Goal: Navigation & Orientation: Find specific page/section

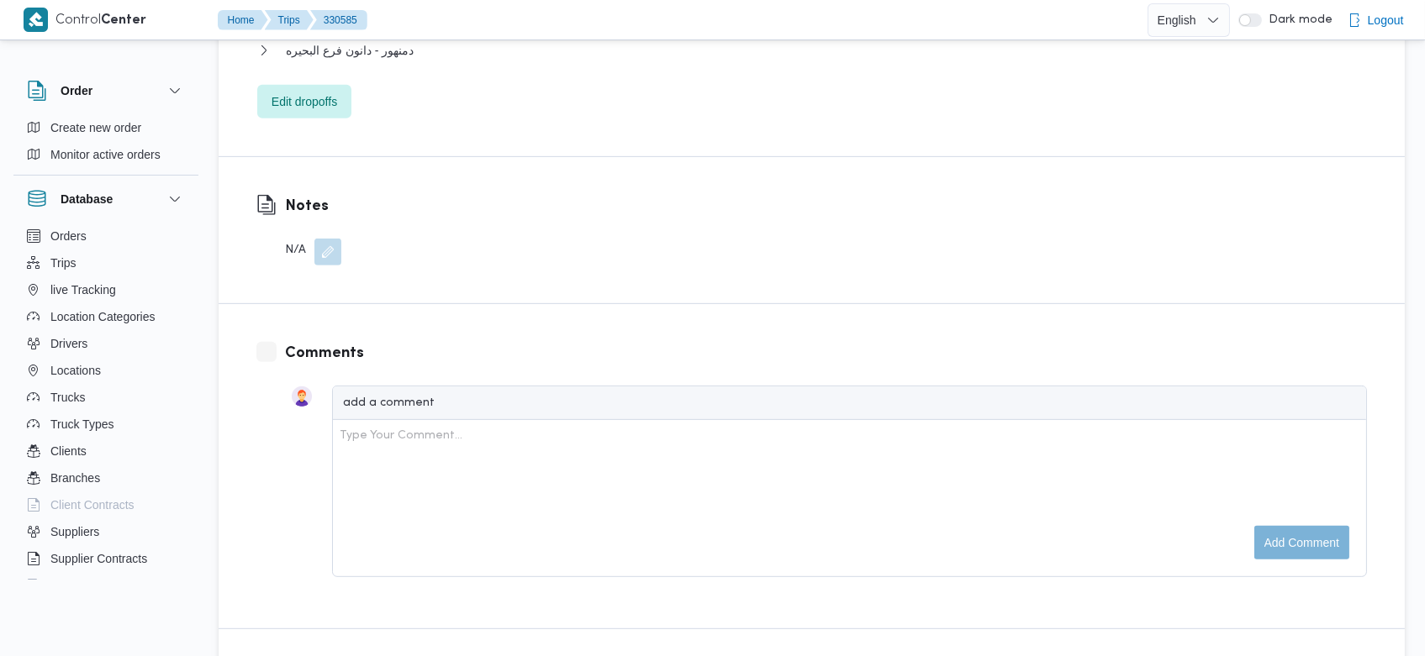
scroll to position [2484, 0]
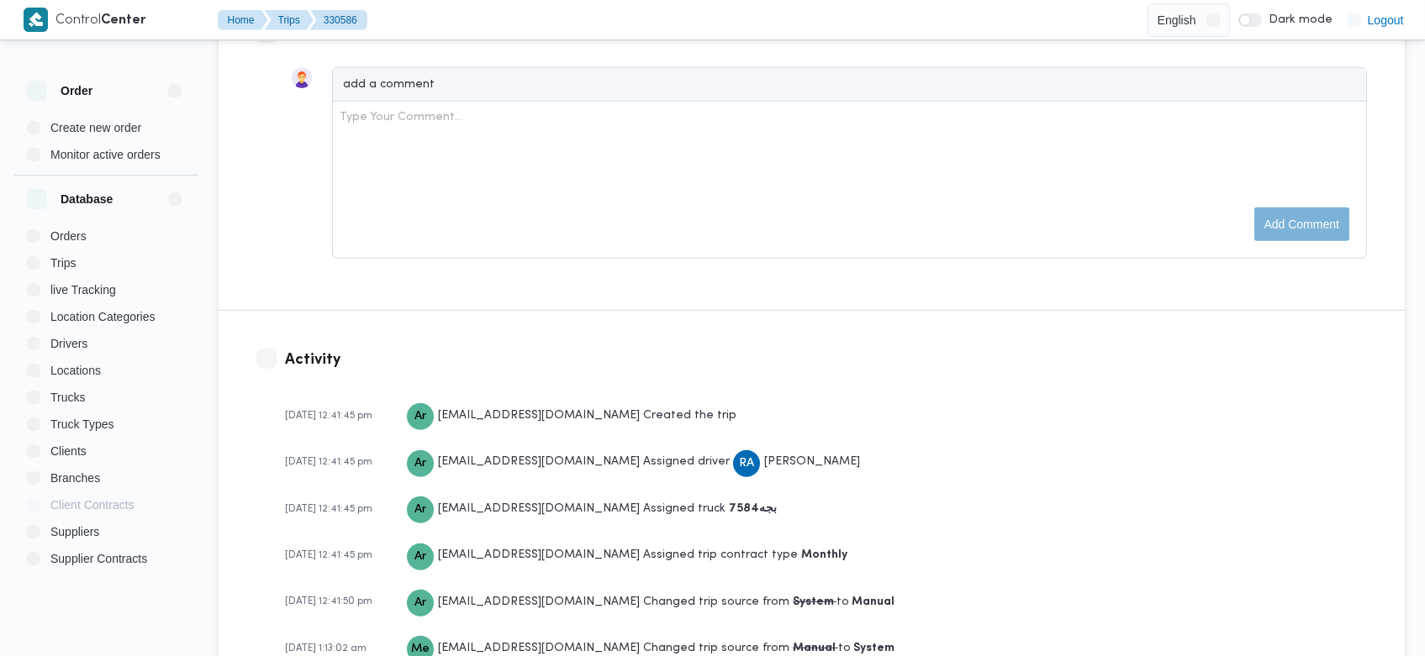
scroll to position [2484, 0]
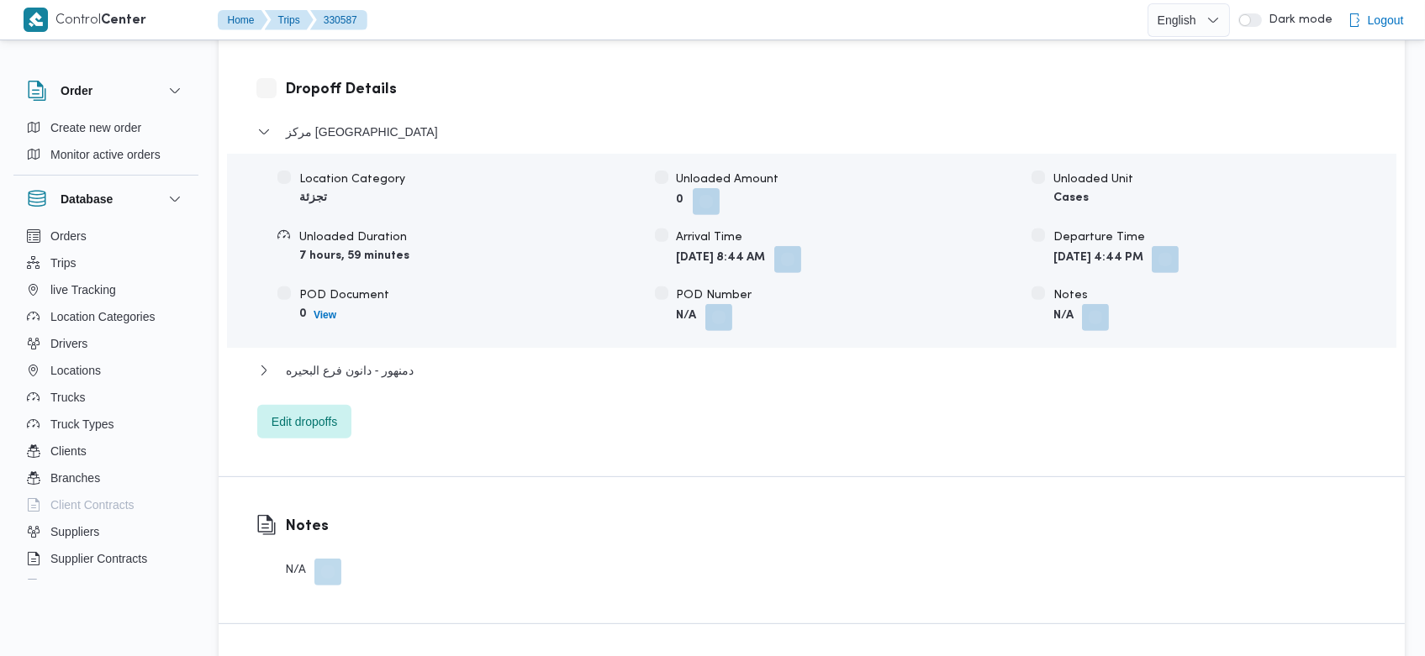
scroll to position [2484, 0]
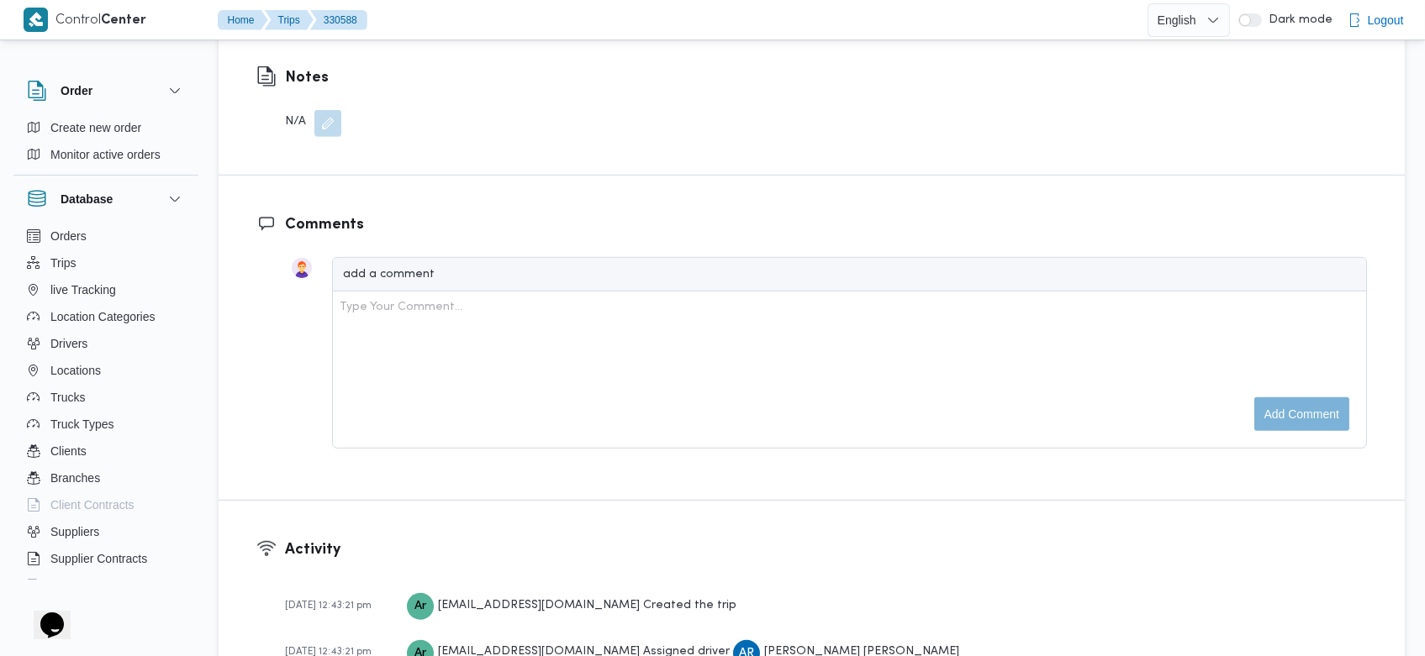
scroll to position [2531, 0]
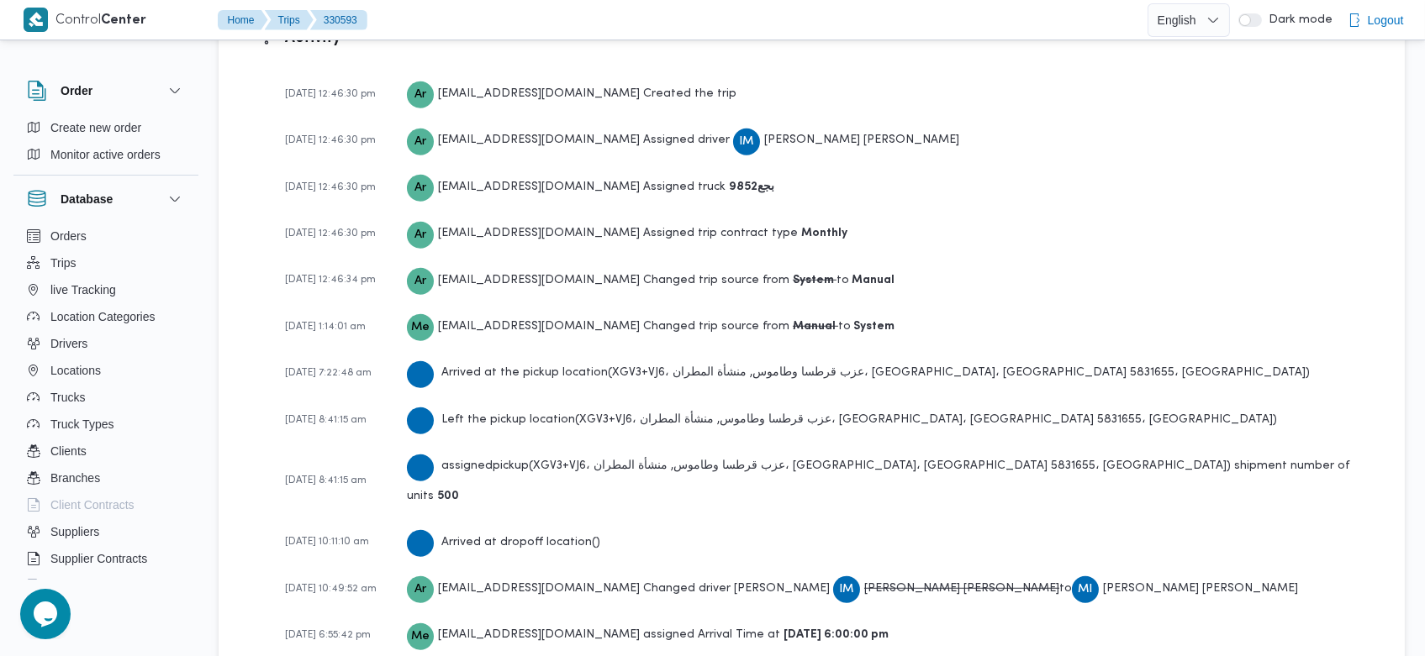
scroll to position [2606, 0]
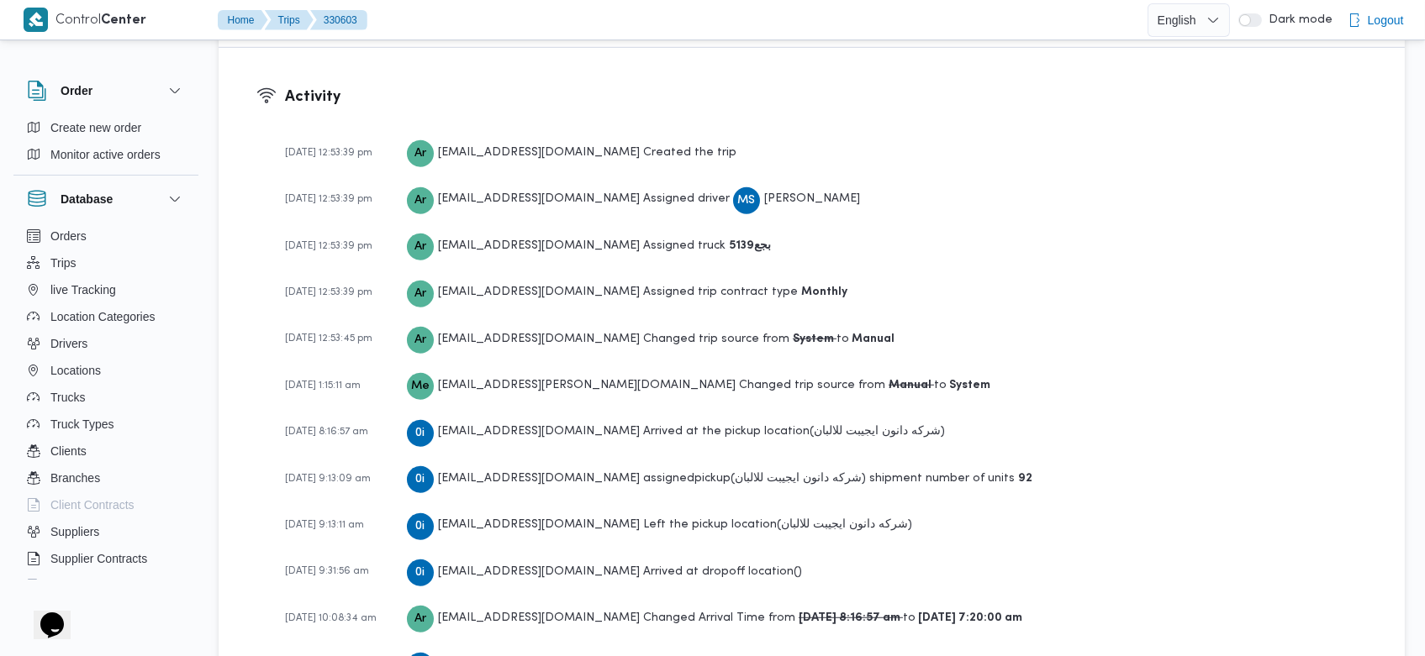
scroll to position [2531, 0]
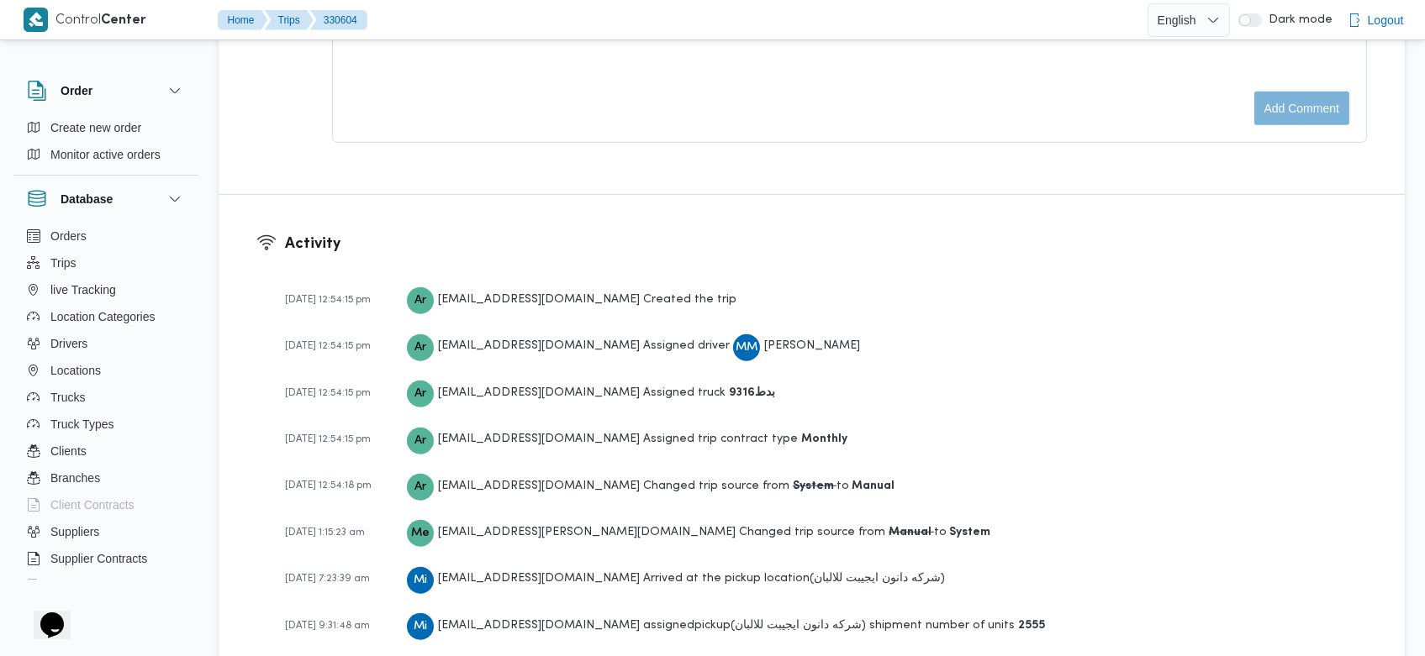
scroll to position [2531, 0]
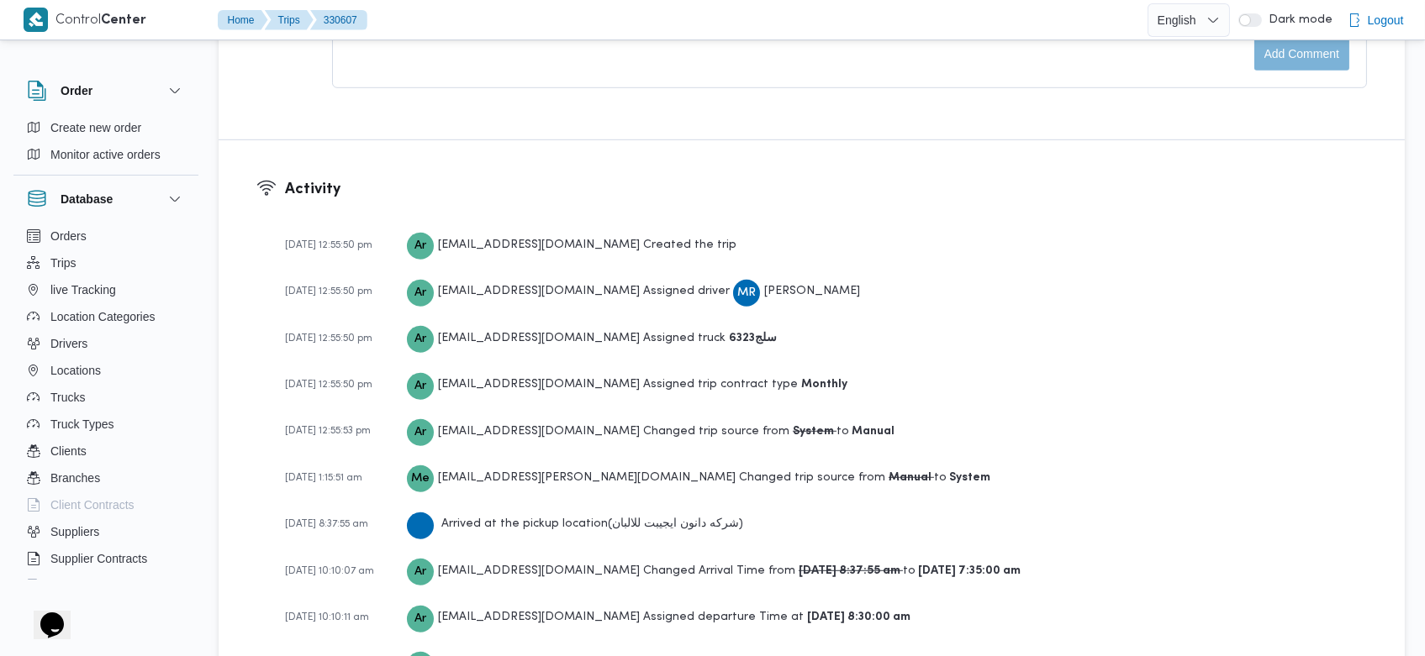
scroll to position [2722, 0]
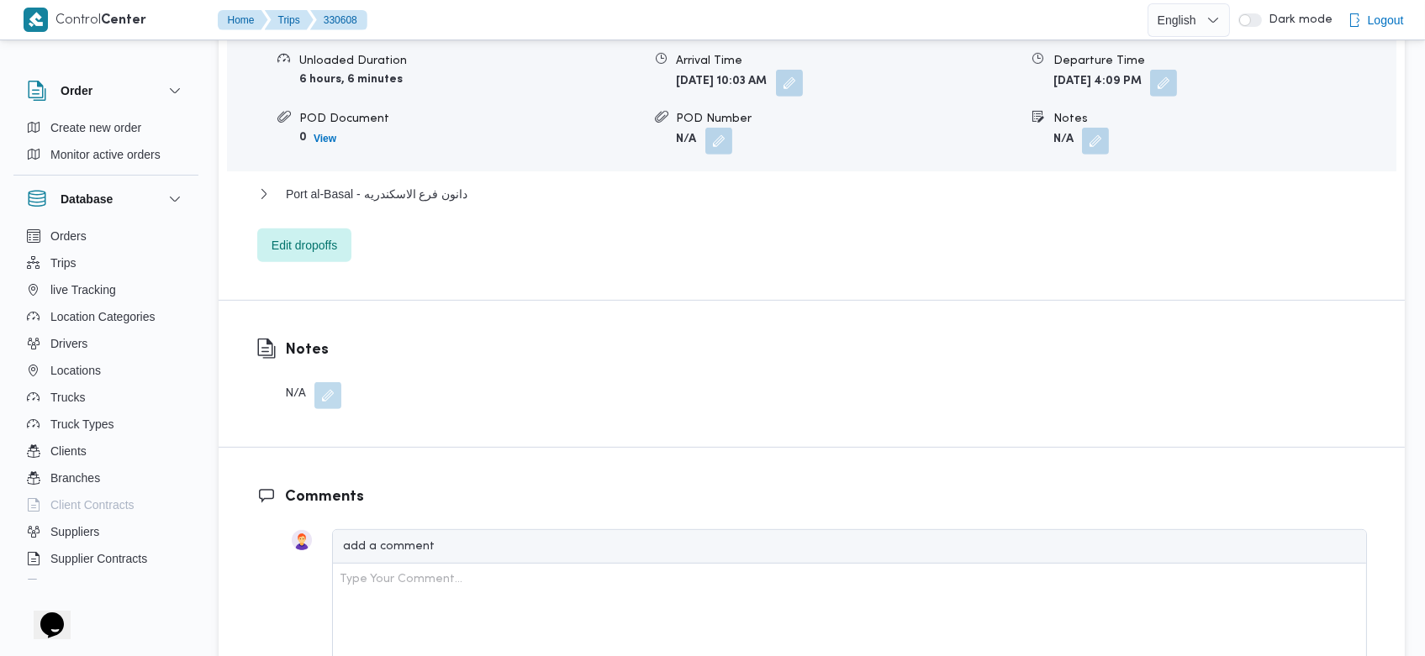
scroll to position [2484, 0]
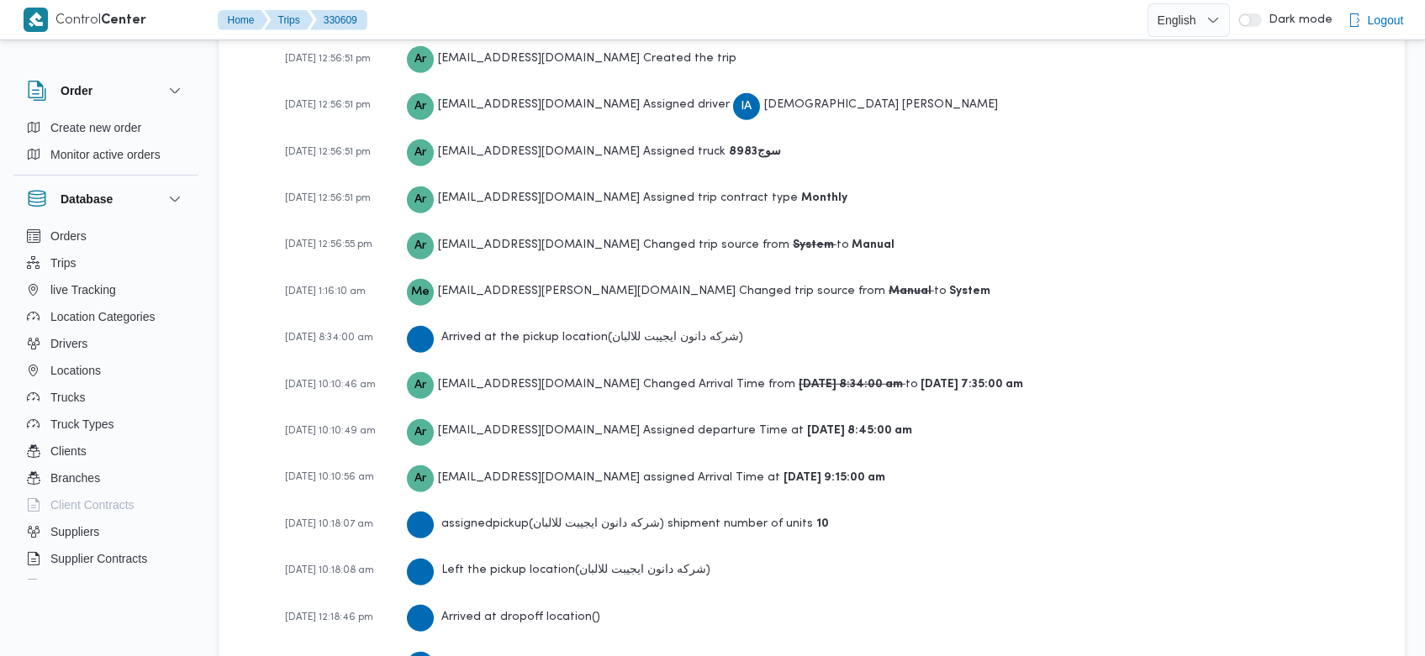
scroll to position [2912, 0]
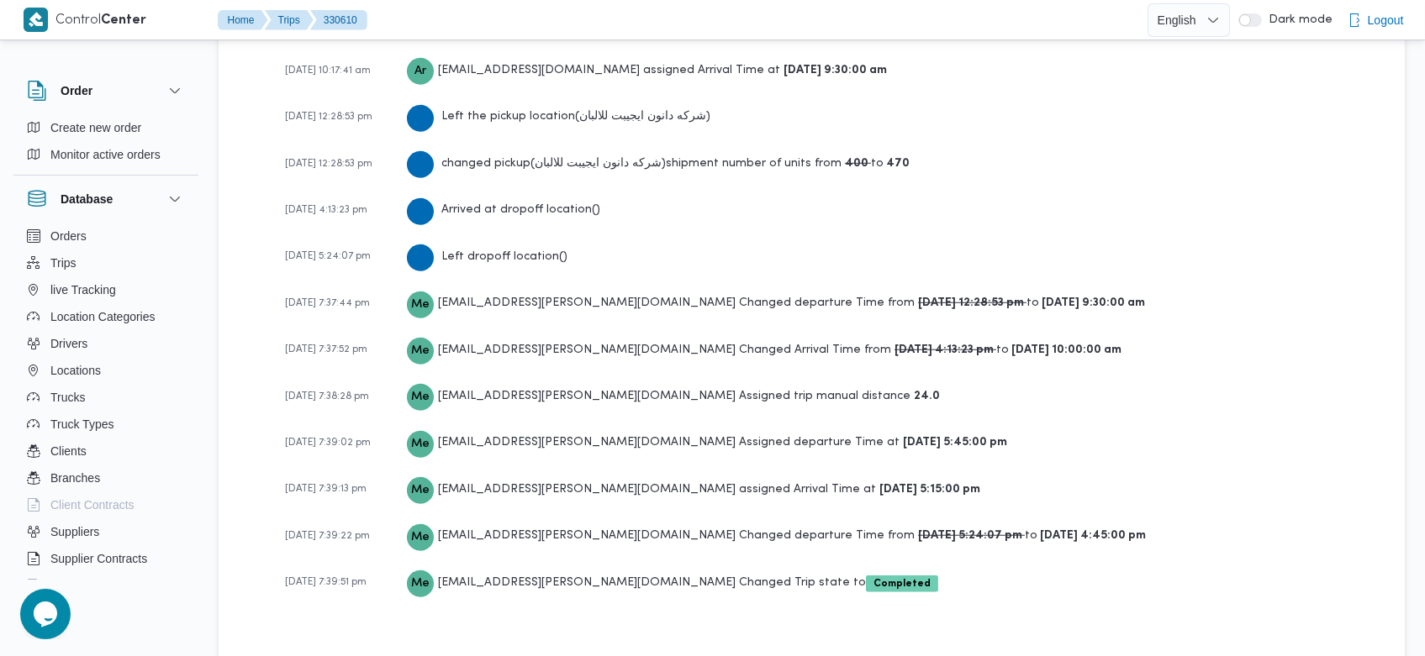
scroll to position [2864, 0]
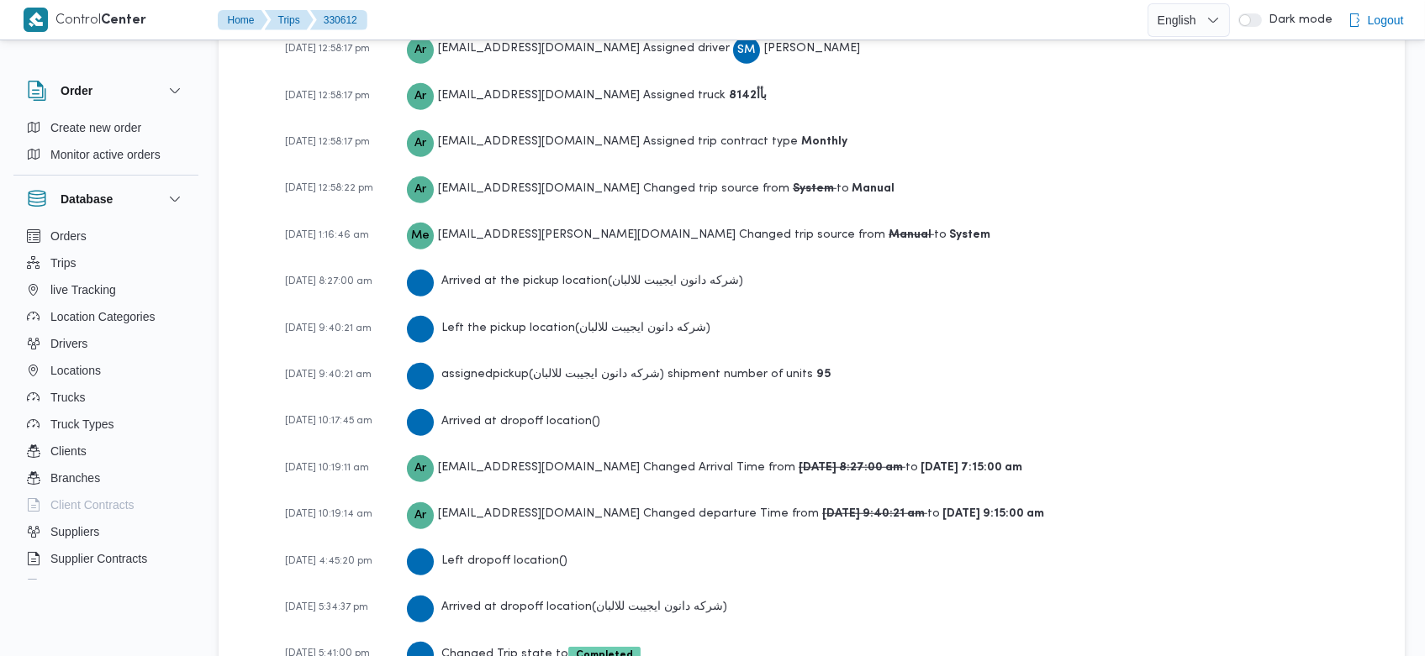
scroll to position [2579, 0]
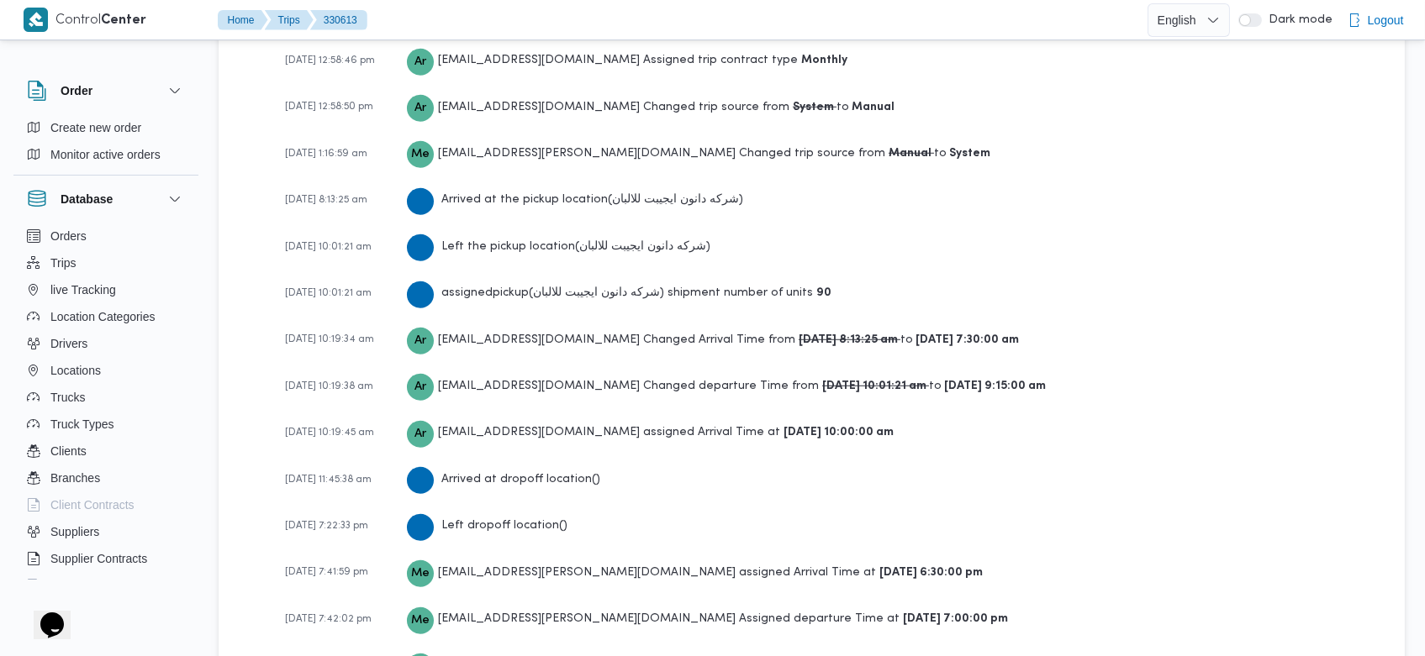
scroll to position [2722, 0]
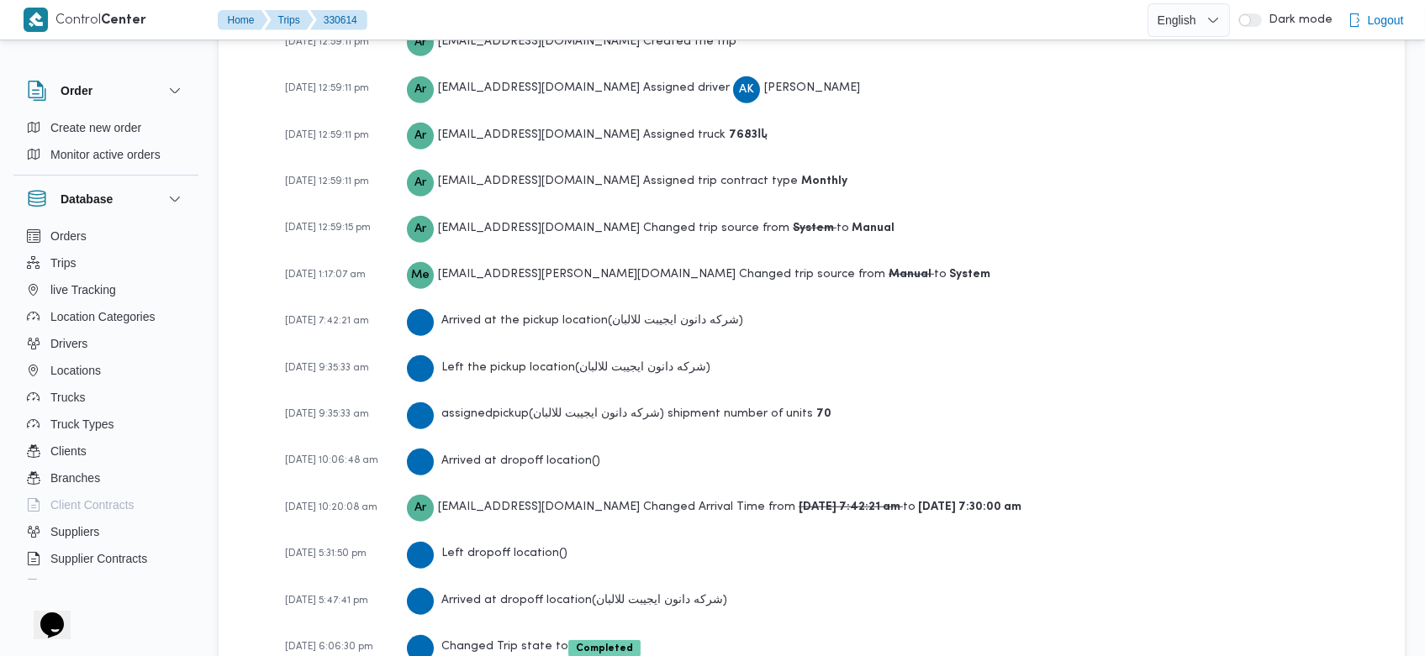
scroll to position [2531, 0]
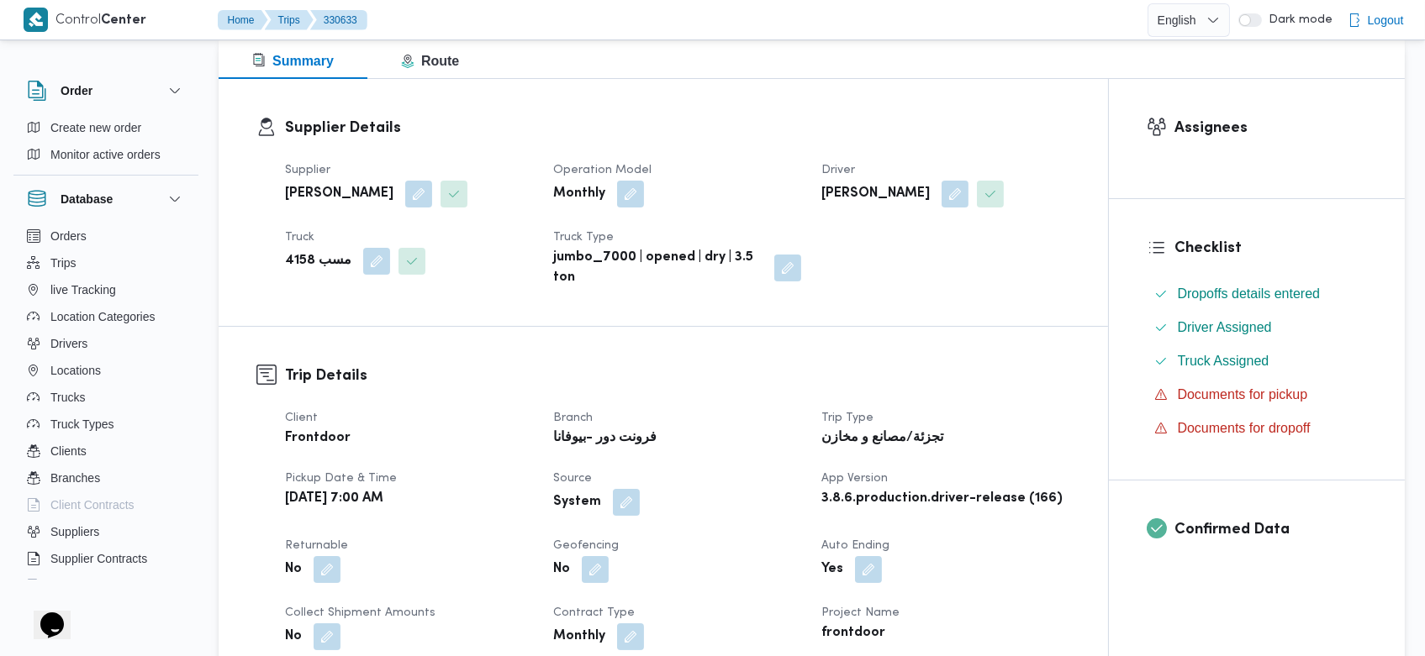
scroll to position [204, 0]
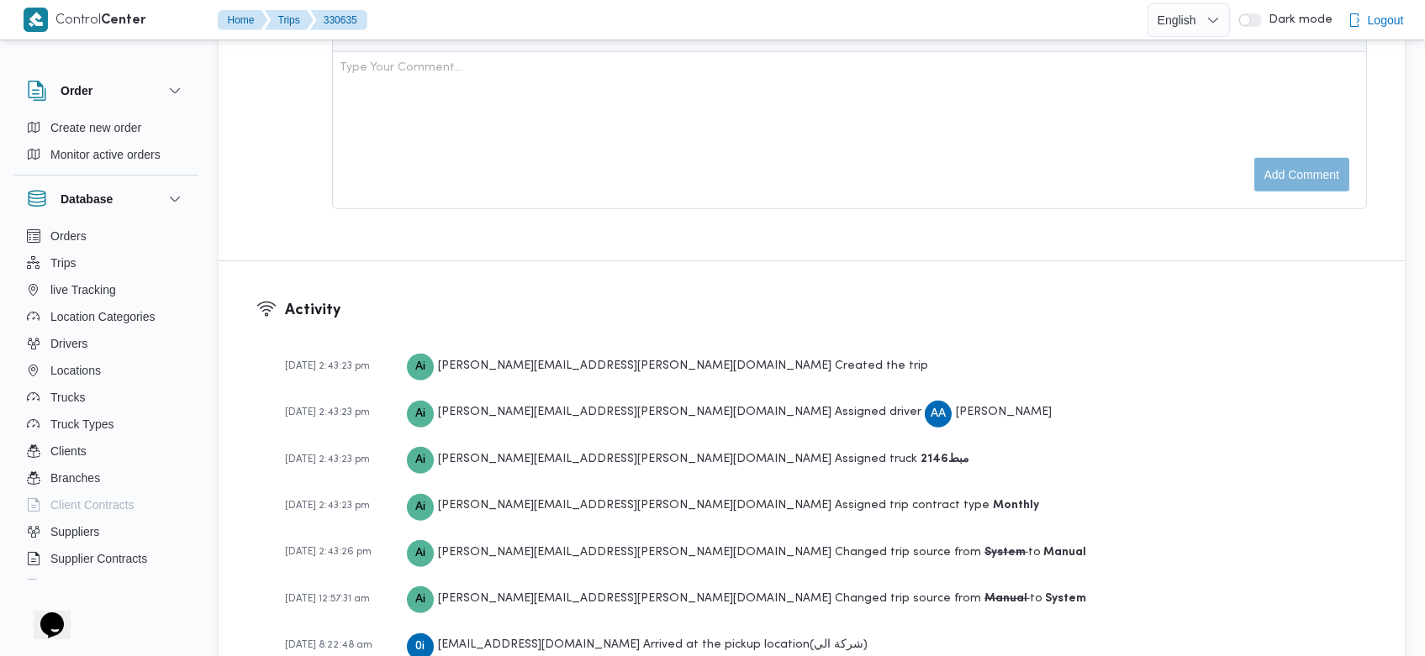
scroll to position [2783, 0]
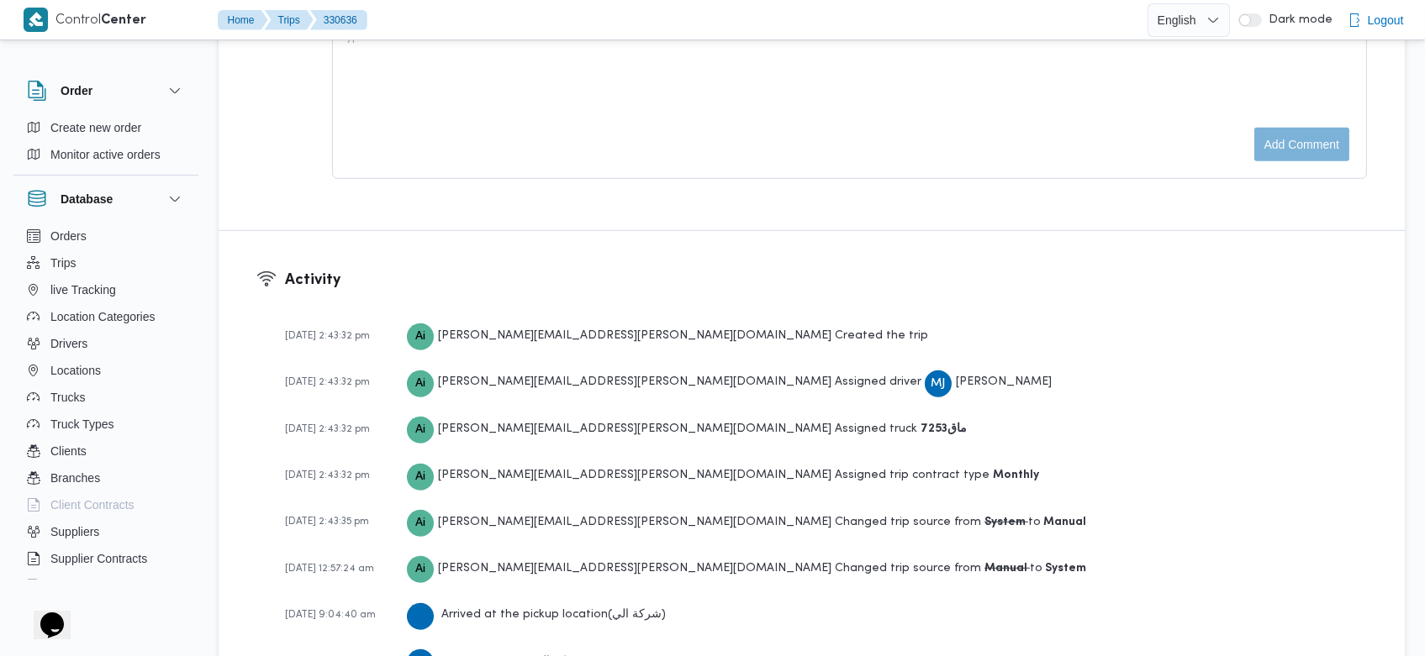
scroll to position [2735, 0]
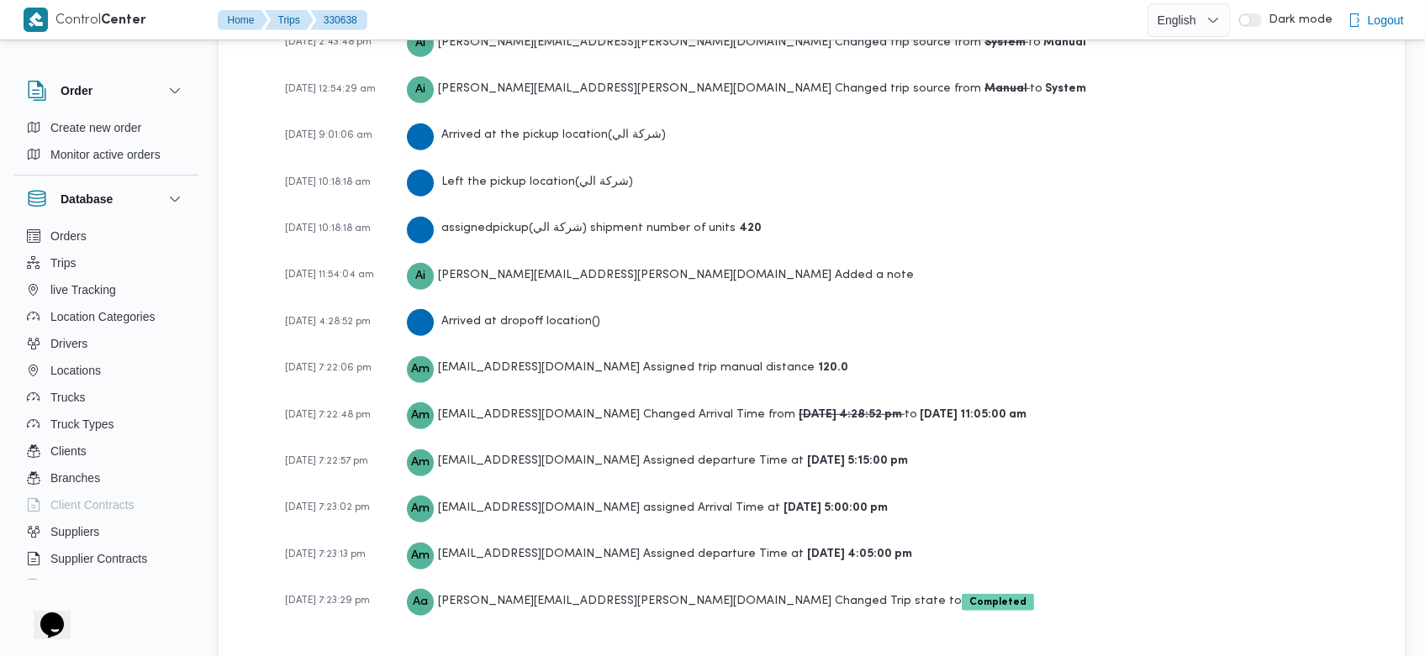
scroll to position [2640, 0]
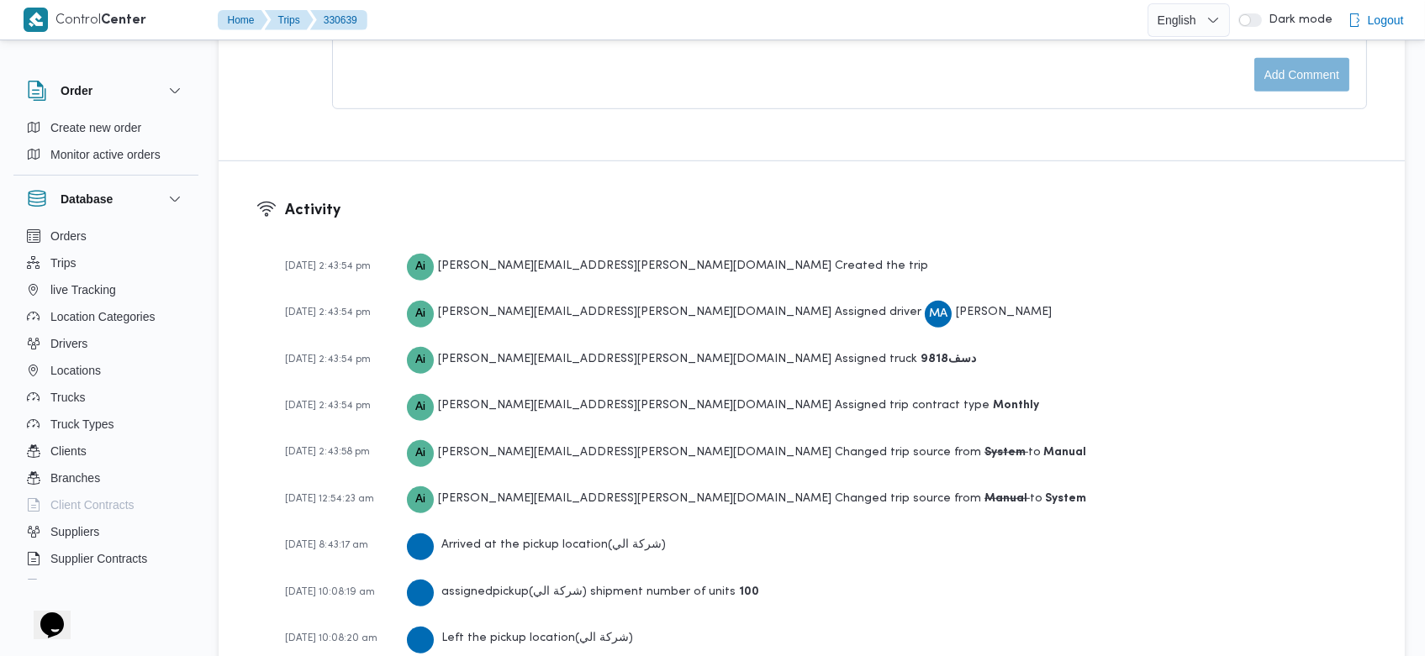
scroll to position [2544, 0]
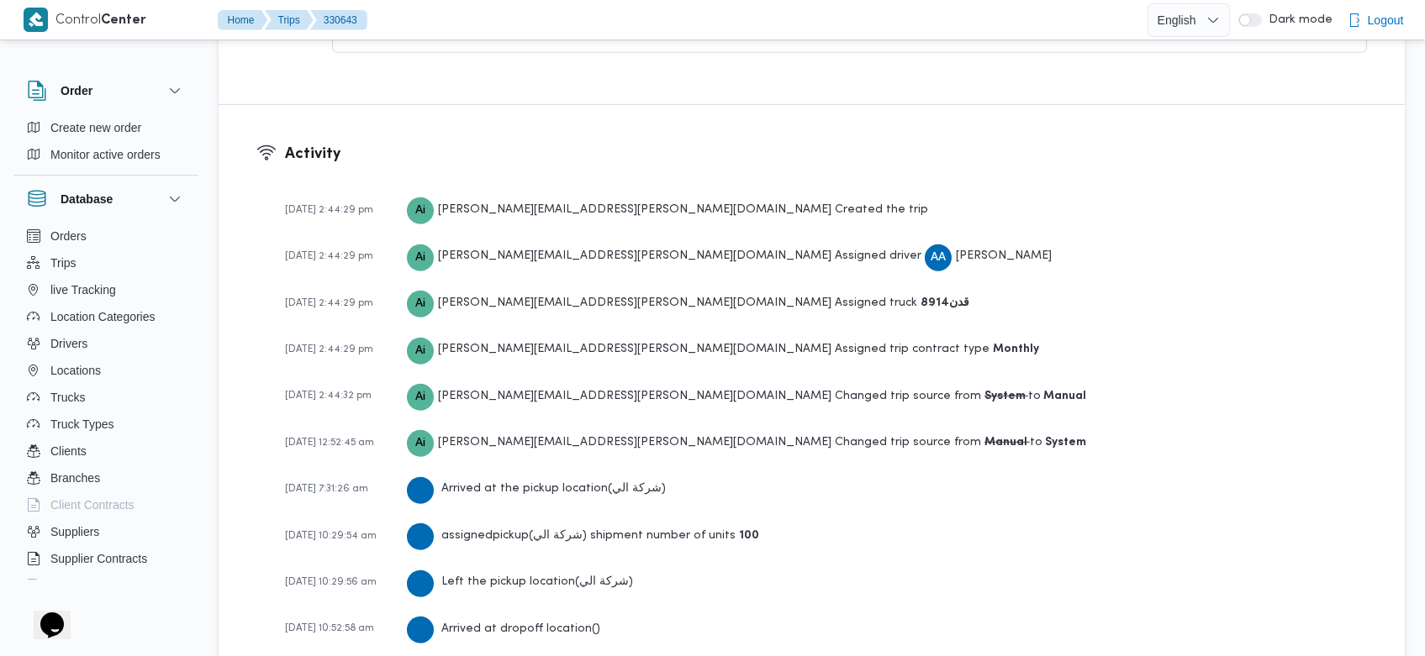
scroll to position [2735, 0]
